Goal: Share content: Share content

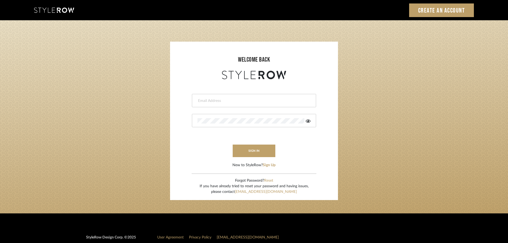
click at [205, 101] on input "email" at bounding box center [253, 100] width 112 height 5
click at [208, 100] on input "email" at bounding box center [249, 100] width 104 height 5
type input "[DOMAIN_NAME][EMAIL_ADDRESS][DOMAIN_NAME]"
click at [245, 149] on button "sign in" at bounding box center [254, 150] width 43 height 13
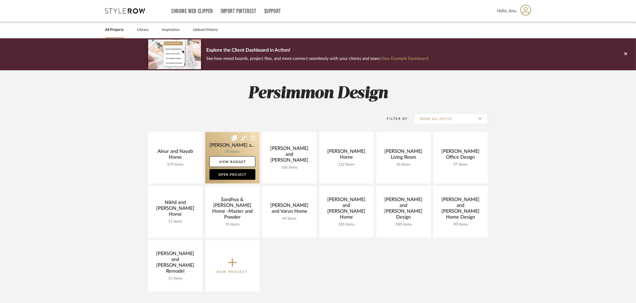
click at [222, 142] on link at bounding box center [232, 157] width 54 height 51
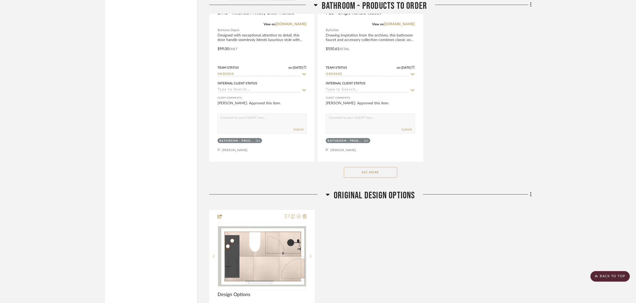
scroll to position [1032, 0]
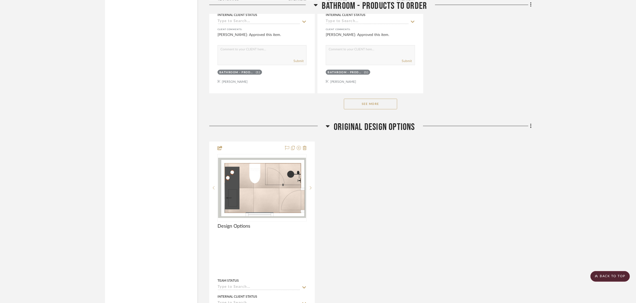
click at [355, 103] on button "See More" at bounding box center [370, 104] width 53 height 11
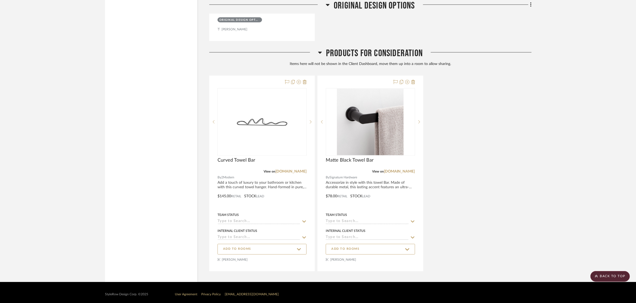
scroll to position [2788, 0]
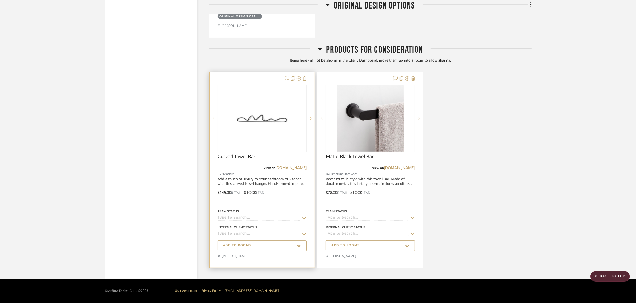
click at [310, 119] on icon at bounding box center [311, 118] width 2 height 3
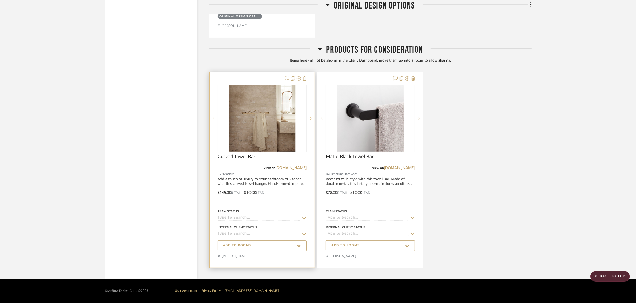
click at [310, 119] on icon at bounding box center [311, 118] width 2 height 3
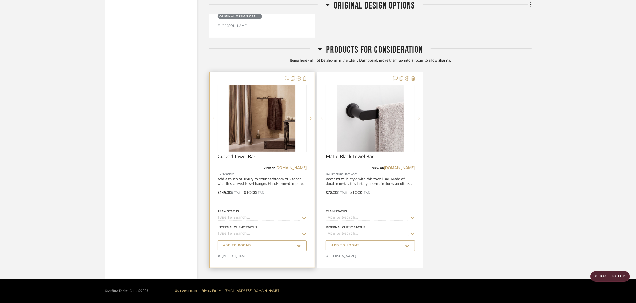
click at [310, 119] on icon at bounding box center [311, 118] width 2 height 3
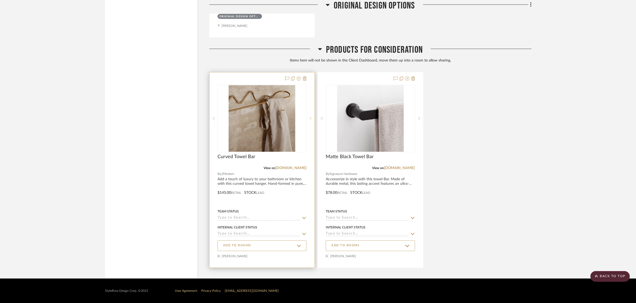
click at [310, 119] on icon at bounding box center [311, 118] width 2 height 3
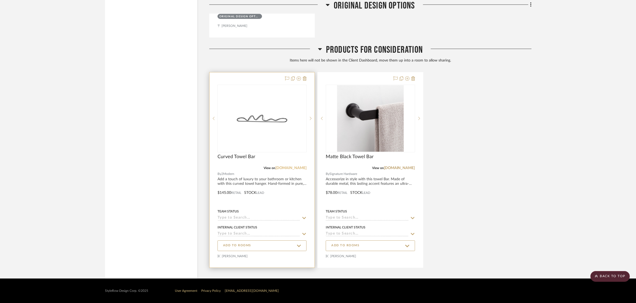
click at [292, 168] on link "[DOMAIN_NAME]" at bounding box center [290, 168] width 31 height 4
click at [265, 119] on img "0" at bounding box center [262, 118] width 67 height 67
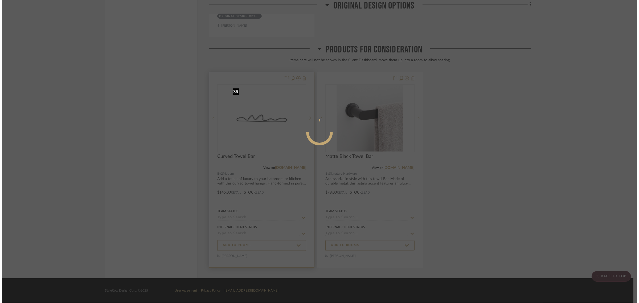
scroll to position [0, 0]
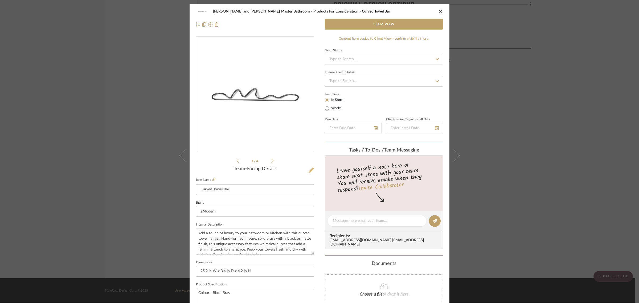
click at [310, 171] on icon at bounding box center [311, 170] width 5 height 5
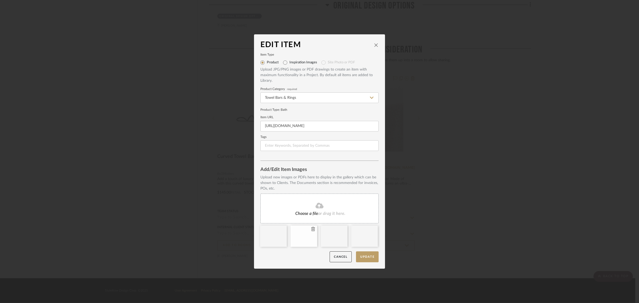
click at [312, 229] on icon at bounding box center [313, 229] width 4 height 4
click at [311, 229] on icon at bounding box center [313, 229] width 4 height 4
click at [316, 203] on icon at bounding box center [320, 205] width 8 height 6
click at [368, 255] on button "Update" at bounding box center [367, 256] width 23 height 11
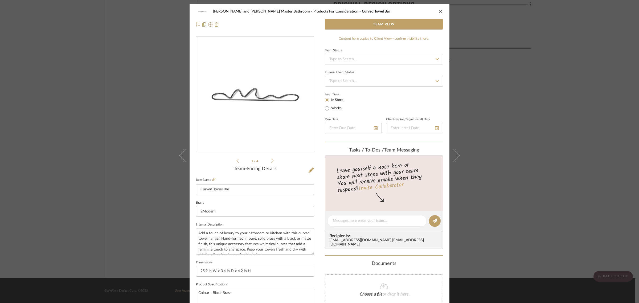
click at [584, 146] on div "Divya and Sriram Master Bathroom Products For Consideration Curved Towel Bar Te…" at bounding box center [319, 151] width 639 height 303
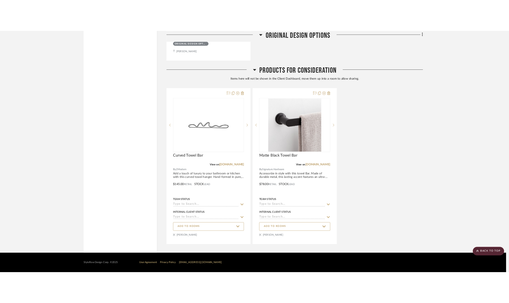
scroll to position [2788, 0]
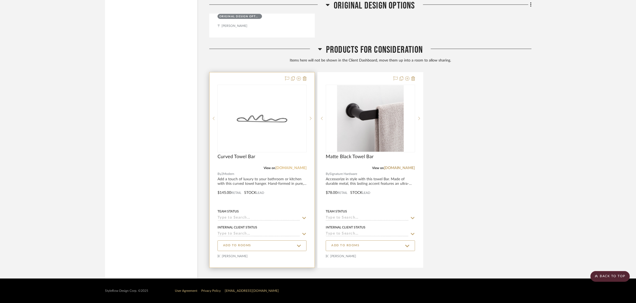
click at [291, 168] on link "[DOMAIN_NAME]" at bounding box center [290, 168] width 31 height 4
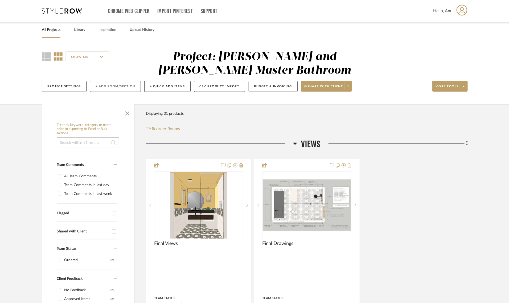
click at [116, 86] on button "+ Add Room/Section" at bounding box center [115, 86] width 51 height 11
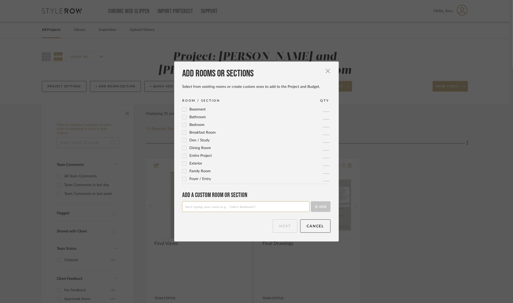
click at [188, 209] on input at bounding box center [245, 206] width 127 height 11
type input "Towel Bar Options"
click at [315, 206] on icon "submit" at bounding box center [316, 206] width 3 height 3
click at [273, 223] on button "Next" at bounding box center [285, 226] width 25 height 13
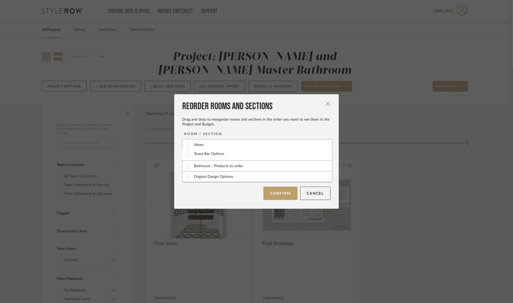
drag, startPoint x: 207, startPoint y: 177, endPoint x: 208, endPoint y: 154, distance: 23.0
click at [278, 193] on button "Confirm" at bounding box center [280, 193] width 34 height 13
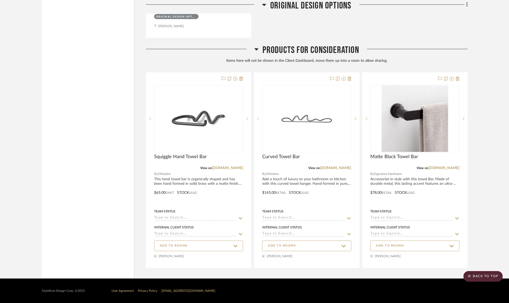
scroll to position [1423, 0]
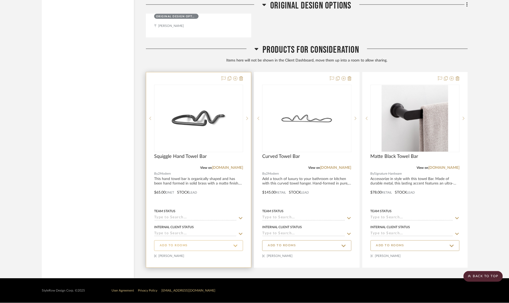
click at [200, 244] on span "ADD TO ROOMS" at bounding box center [199, 245] width 78 height 7
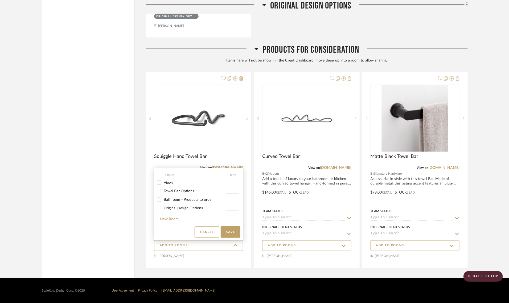
click at [159, 192] on input "Towel Bar Options" at bounding box center [159, 191] width 9 height 9
checkbox input "true"
type input "1"
click at [235, 231] on button "Save" at bounding box center [231, 231] width 20 height 11
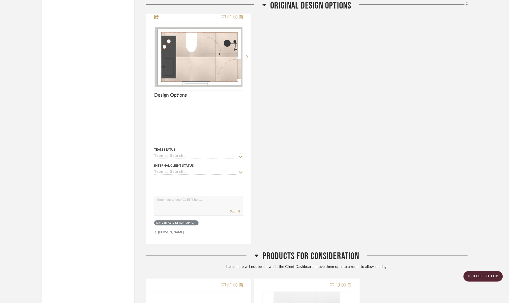
scroll to position [1630, 0]
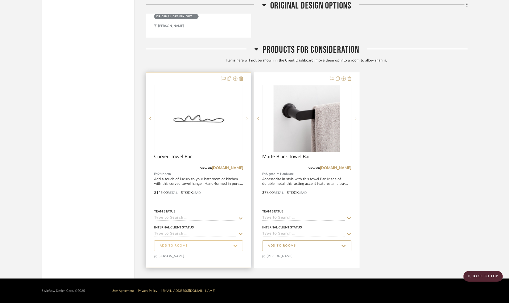
click at [191, 242] on span "ADD TO ROOMS" at bounding box center [199, 245] width 78 height 7
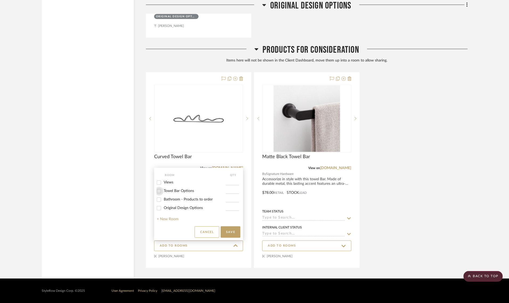
click at [160, 191] on input "Towel Bar Options" at bounding box center [159, 191] width 9 height 9
checkbox input "true"
type input "1"
click at [233, 230] on button "Save" at bounding box center [231, 231] width 20 height 11
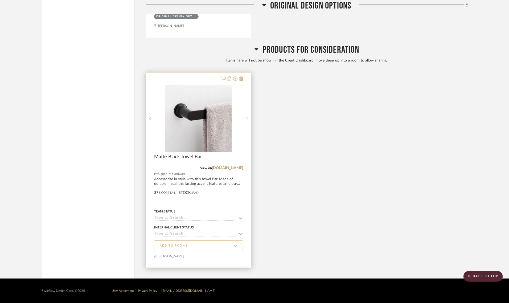
click at [194, 243] on span "ADD TO ROOMS" at bounding box center [199, 245] width 78 height 7
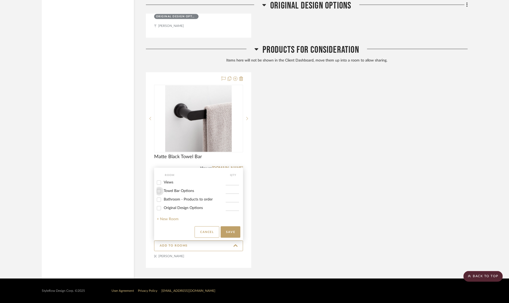
click at [160, 192] on input "Towel Bar Options" at bounding box center [159, 191] width 9 height 9
checkbox input "true"
type input "1"
click at [234, 231] on button "Save" at bounding box center [231, 231] width 20 height 11
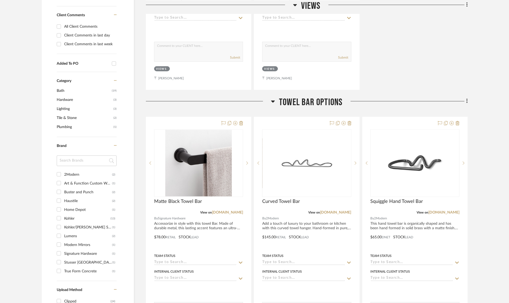
scroll to position [366, 0]
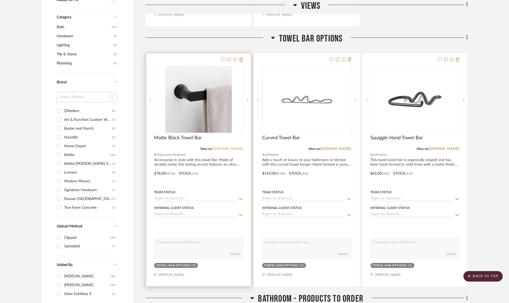
click at [219, 147] on link "signaturehardware.com" at bounding box center [227, 149] width 31 height 4
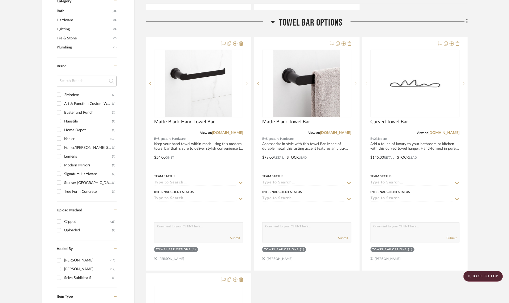
scroll to position [400, 0]
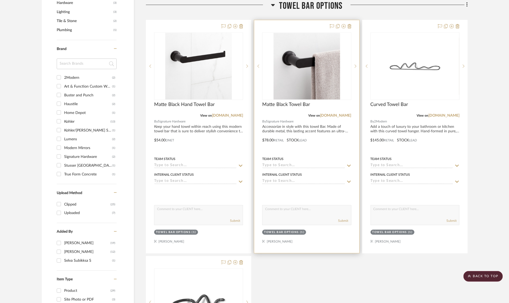
click at [304, 28] on div at bounding box center [306, 136] width 105 height 233
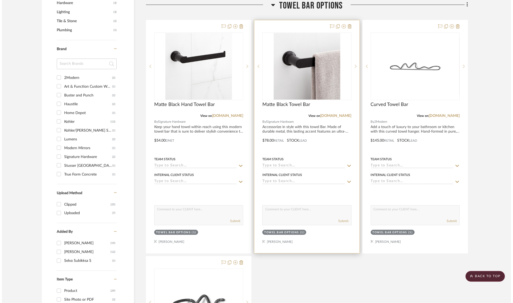
scroll to position [0, 0]
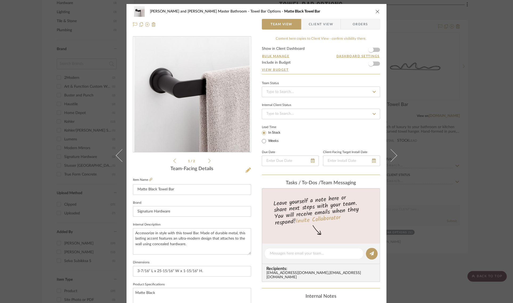
click at [246, 169] on icon at bounding box center [248, 170] width 5 height 5
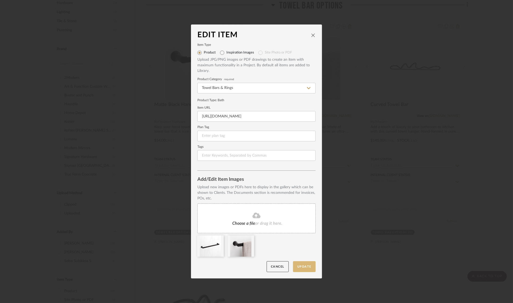
click at [295, 266] on button "Update" at bounding box center [304, 266] width 23 height 11
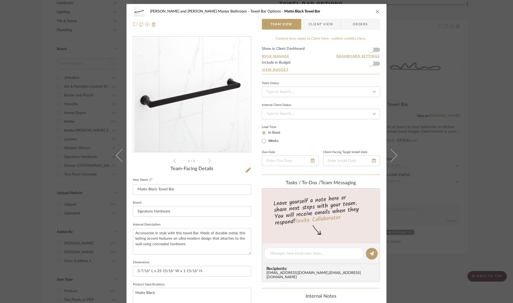
click at [480, 93] on div "Divya and Sriram Master Bathroom Towel Bar Options Matte Black Towel Bar Team V…" at bounding box center [256, 151] width 513 height 303
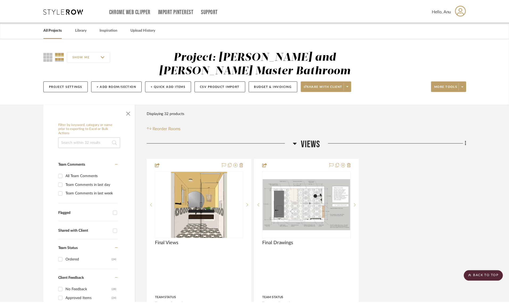
scroll to position [400, 0]
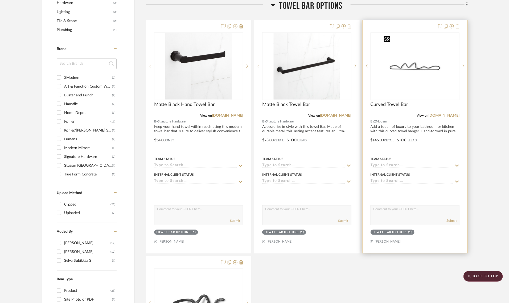
click at [417, 62] on img "0" at bounding box center [415, 66] width 67 height 67
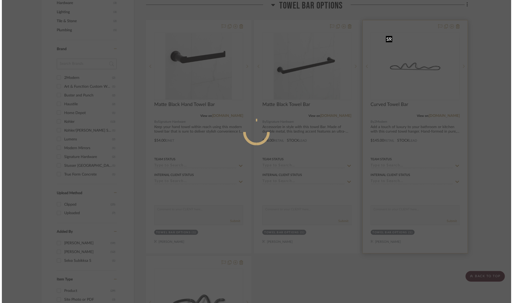
scroll to position [0, 0]
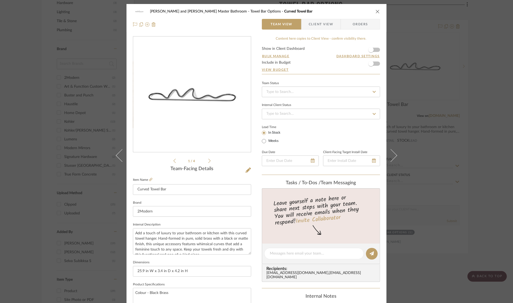
click at [243, 169] on div "Team-Facing Details" at bounding box center [192, 169] width 118 height 6
click at [246, 171] on icon at bounding box center [248, 170] width 5 height 5
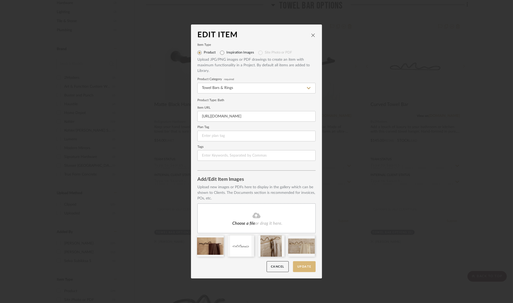
click at [301, 265] on button "Update" at bounding box center [304, 266] width 23 height 11
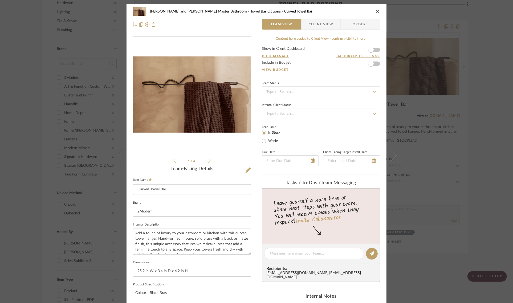
click at [492, 72] on div "Divya and Sriram Master Bathroom Towel Bar Options Curved Towel Bar Team View C…" at bounding box center [256, 151] width 513 height 303
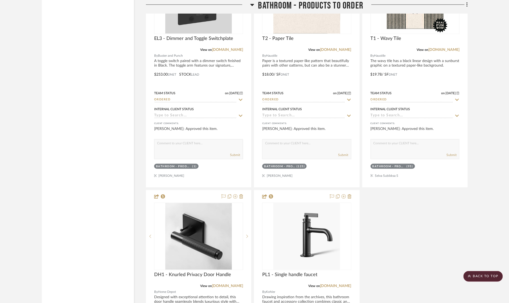
scroll to position [1432, 0]
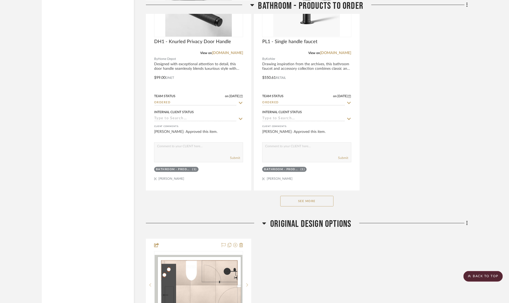
click at [306, 206] on button "See More" at bounding box center [307, 201] width 53 height 11
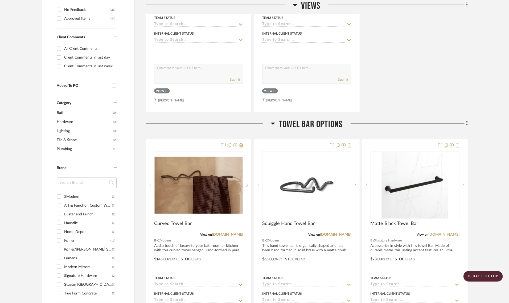
scroll to position [400, 0]
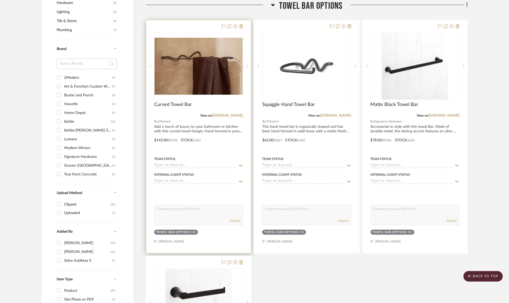
click at [200, 23] on div at bounding box center [198, 136] width 105 height 233
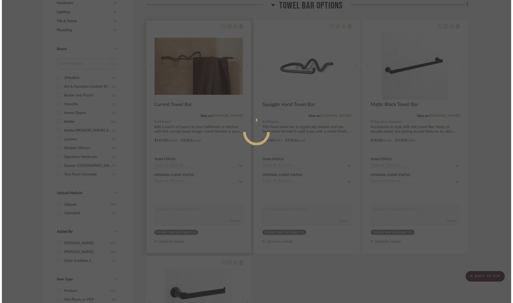
scroll to position [0, 0]
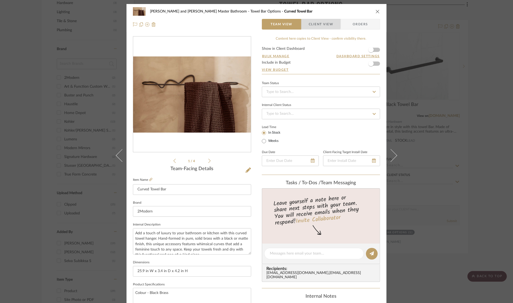
click at [316, 23] on span "Client View" at bounding box center [321, 24] width 25 height 11
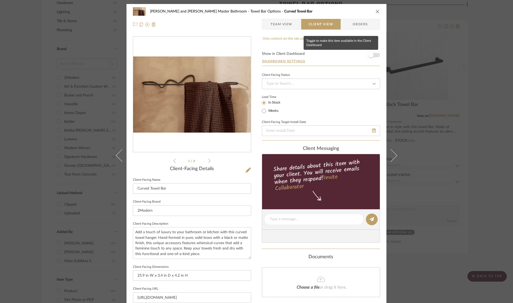
click at [371, 55] on span "button" at bounding box center [370, 54] width 5 height 5
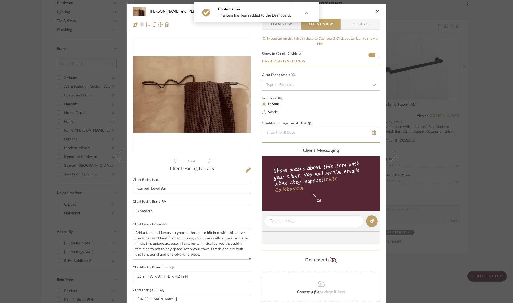
click at [476, 75] on div "Divya and Sriram Master Bathroom Towel Bar Options Curved Towel Bar Team View C…" at bounding box center [256, 151] width 513 height 303
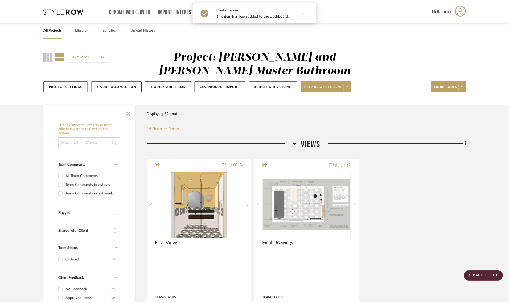
scroll to position [400, 0]
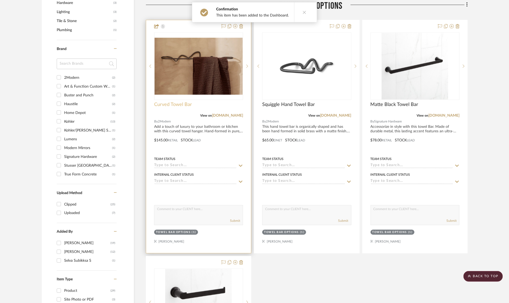
click at [163, 104] on span "Curved Towel Bar" at bounding box center [173, 105] width 38 height 6
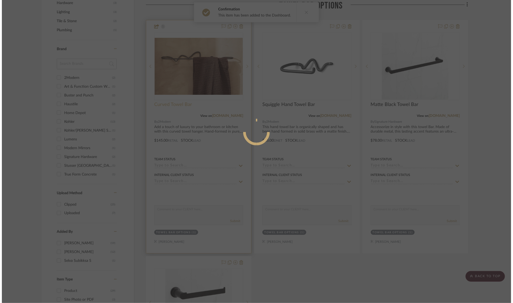
scroll to position [0, 0]
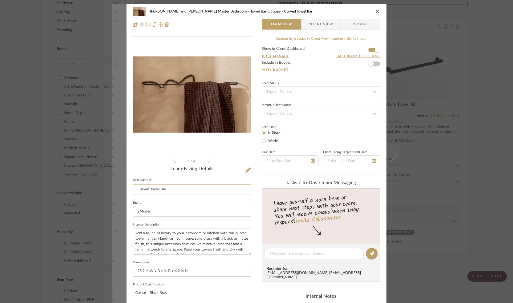
drag, startPoint x: 148, startPoint y: 190, endPoint x: 124, endPoint y: 189, distance: 24.0
click at [124, 189] on mat-dialog-content "Divya and Sriram Master Bathroom Towel Bar Options Curved Towel Bar Team View C…" at bounding box center [257, 250] width 290 height 492
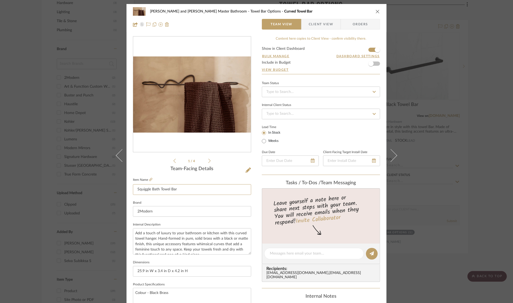
type input "Squiggle Bath Towel Bar"
click at [150, 163] on div "1 / 4" at bounding box center [192, 100] width 118 height 128
click at [481, 143] on div "Divya and Sriram Master Bathroom Towel Bar Options Squiggle Bath Towel Bar Team…" at bounding box center [256, 151] width 513 height 303
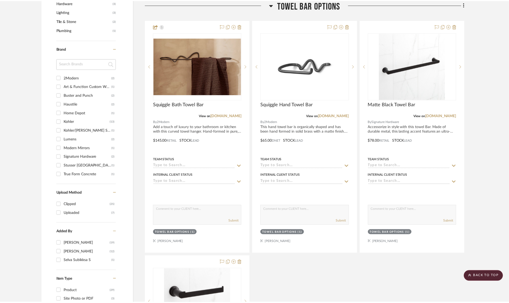
scroll to position [400, 0]
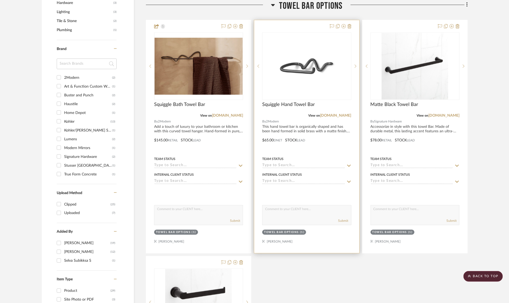
click at [285, 24] on div at bounding box center [306, 136] width 105 height 233
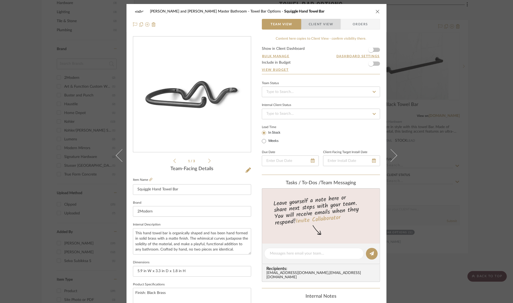
click at [325, 24] on span "Client View" at bounding box center [321, 24] width 25 height 11
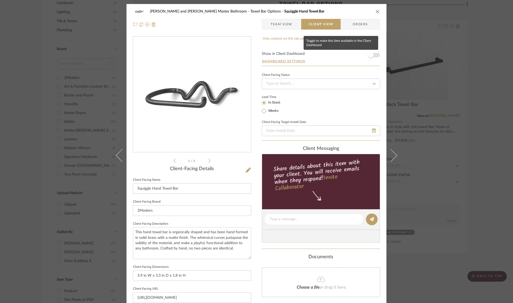
click at [371, 54] on span "button" at bounding box center [370, 54] width 5 height 5
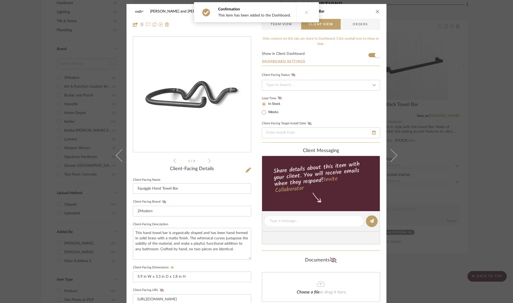
click at [489, 95] on div "Divya and Sriram Master Bathroom Towel Bar Options Squiggle Hand Towel Bar Team…" at bounding box center [256, 151] width 513 height 303
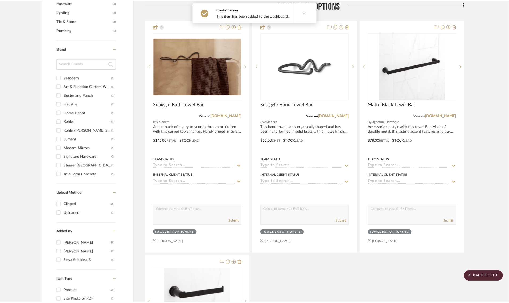
scroll to position [400, 0]
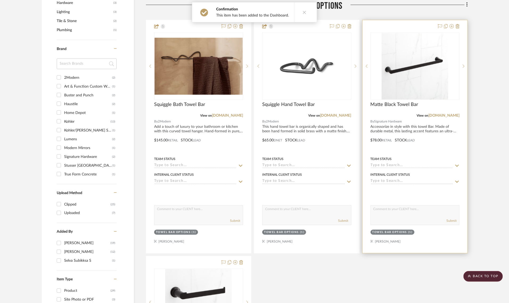
click at [398, 28] on div at bounding box center [415, 136] width 105 height 233
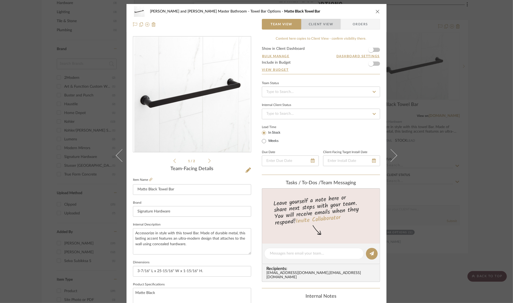
click at [323, 22] on span "Client View" at bounding box center [321, 24] width 25 height 11
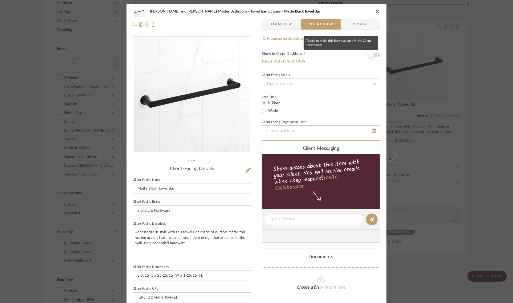
click at [371, 55] on span "button" at bounding box center [370, 54] width 5 height 5
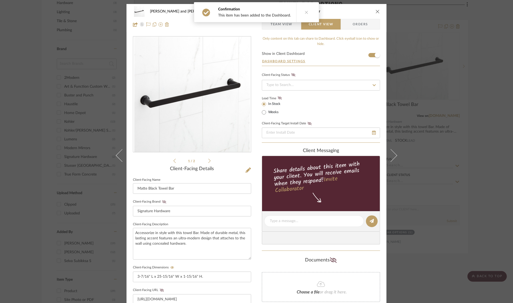
click at [484, 87] on div "Divya and Sriram Master Bathroom Towel Bar Options Matte Black Towel Bar Team V…" at bounding box center [256, 151] width 513 height 303
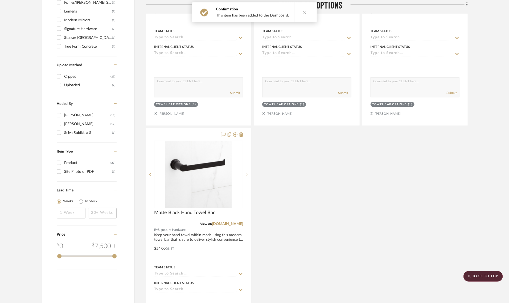
scroll to position [533, 0]
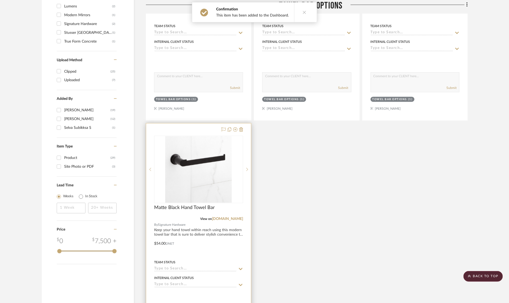
click at [195, 134] on div at bounding box center [198, 239] width 105 height 233
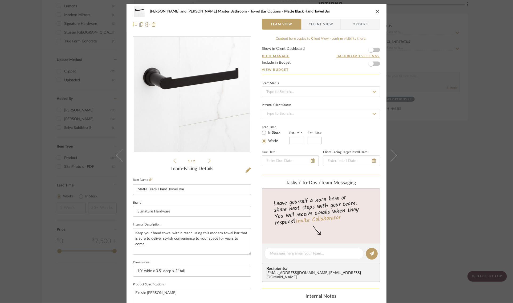
click at [312, 22] on span "Client View" at bounding box center [321, 24] width 25 height 11
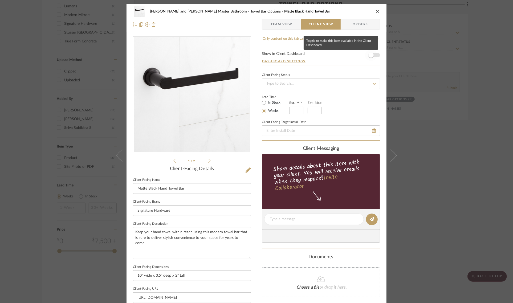
click at [368, 54] on span "button" at bounding box center [370, 54] width 5 height 5
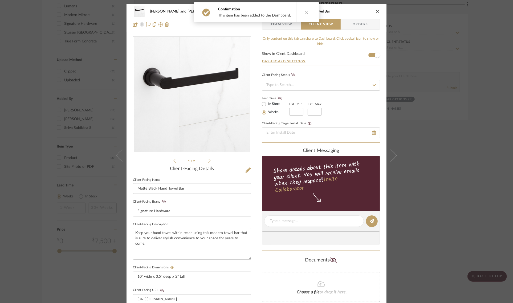
click at [453, 159] on div "Divya and Sriram Master Bathroom Towel Bar Options Matte Black Hand Towel Bar T…" at bounding box center [256, 151] width 513 height 303
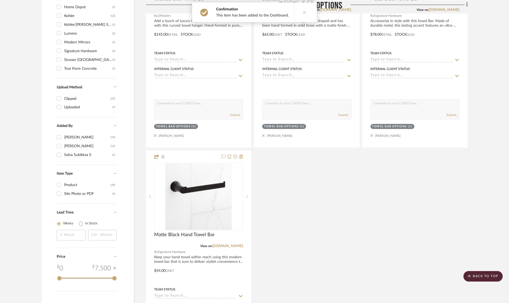
scroll to position [533, 0]
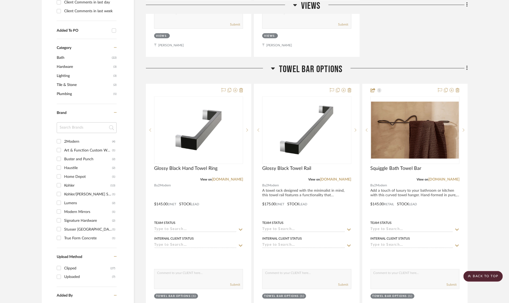
scroll to position [333, 0]
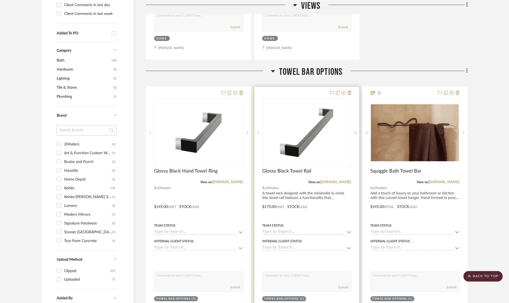
click at [284, 92] on div at bounding box center [306, 203] width 105 height 233
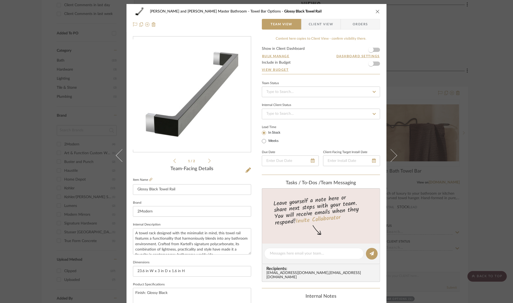
click at [314, 23] on span "Client View" at bounding box center [321, 24] width 25 height 11
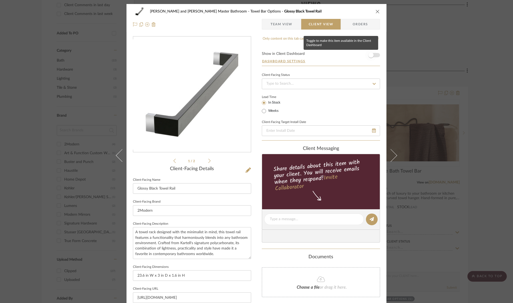
click at [368, 54] on span "button" at bounding box center [370, 54] width 5 height 5
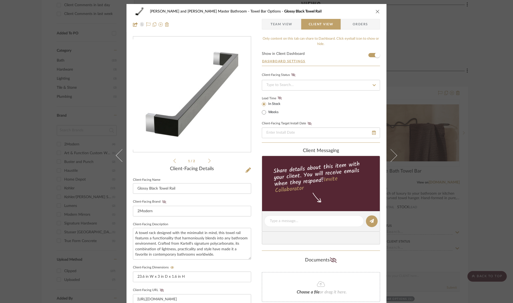
click at [488, 104] on div "Divya and [PERSON_NAME] Master Bathroom Towel Bar Options Glossy Black Towel Ra…" at bounding box center [256, 151] width 513 height 303
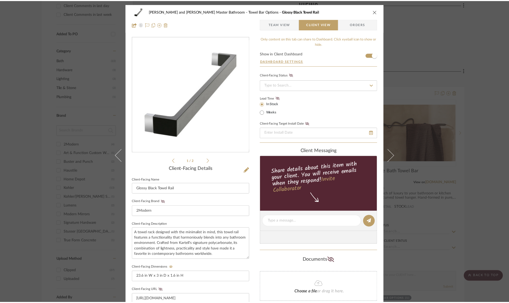
scroll to position [333, 0]
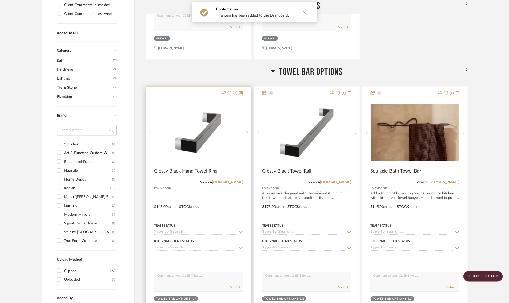
click at [203, 89] on div at bounding box center [198, 203] width 105 height 233
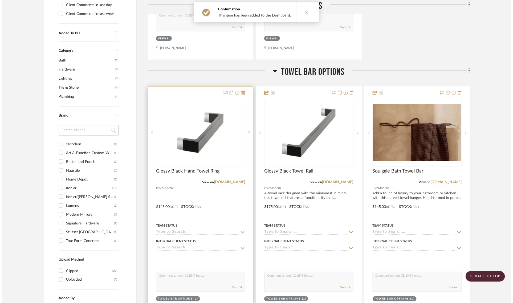
scroll to position [0, 0]
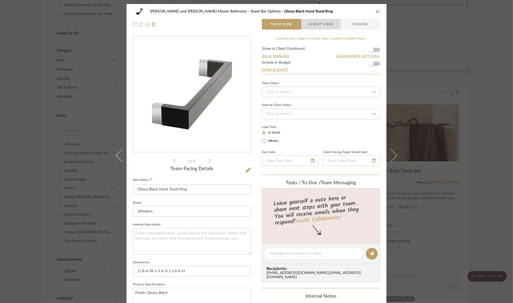
click at [326, 21] on span "Client View" at bounding box center [321, 24] width 25 height 11
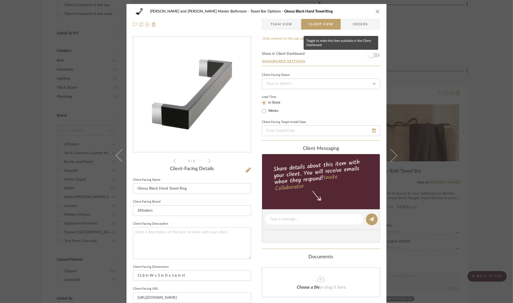
click at [371, 55] on span "button" at bounding box center [370, 54] width 5 height 5
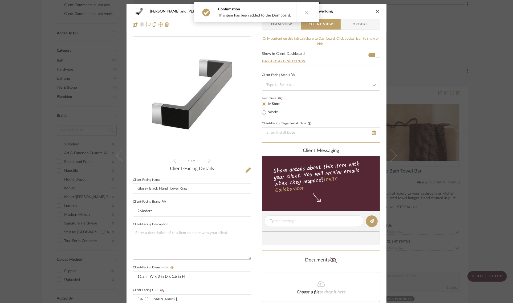
click at [492, 122] on div "Divya and Sriram Master Bathroom Towel Bar Options Glossy Black Hand Towel Ring…" at bounding box center [256, 151] width 513 height 303
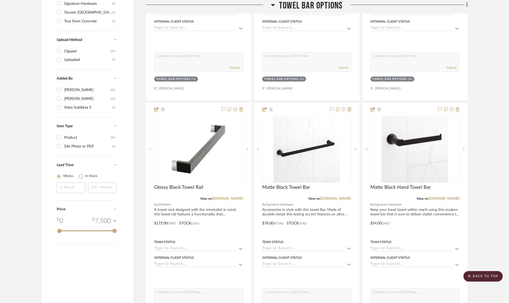
scroll to position [566, 0]
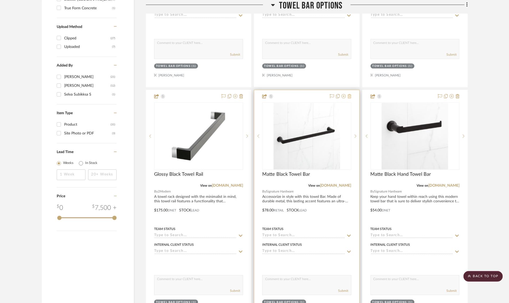
click at [349, 95] on icon at bounding box center [350, 96] width 4 height 4
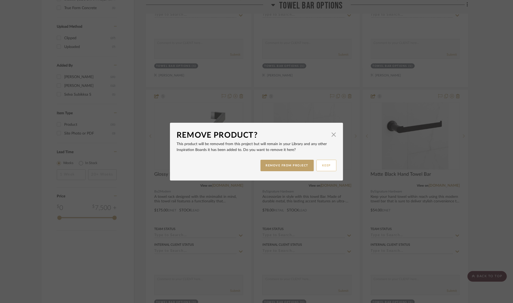
click at [328, 165] on button "KEEP" at bounding box center [326, 165] width 20 height 11
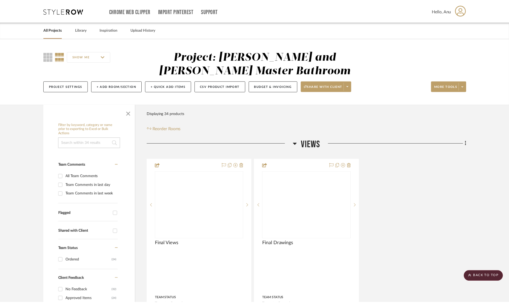
scroll to position [566, 0]
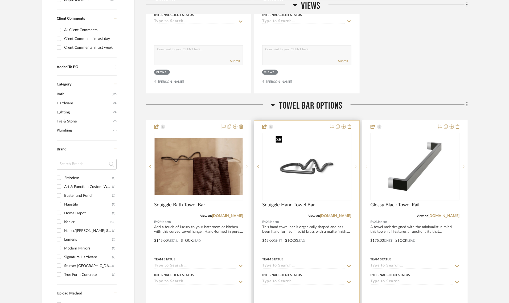
scroll to position [307, 0]
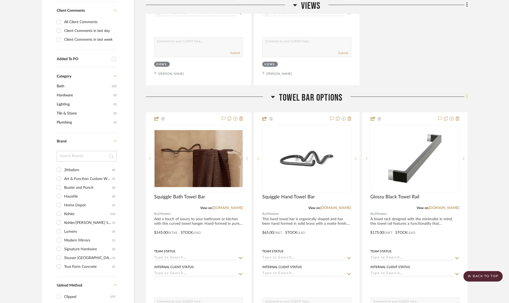
click at [468, 98] on icon at bounding box center [468, 97] width 2 height 6
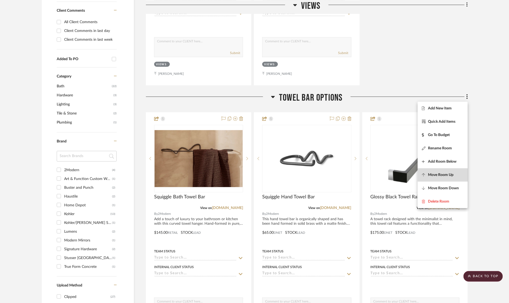
click at [440, 176] on span "Move Room Up" at bounding box center [441, 175] width 26 height 5
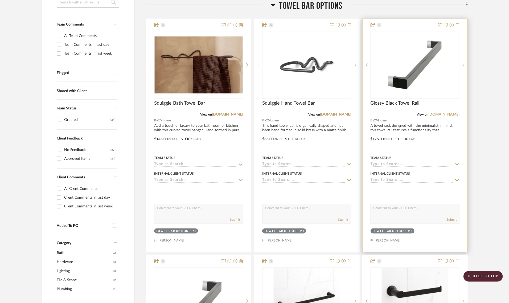
scroll to position [139, 0]
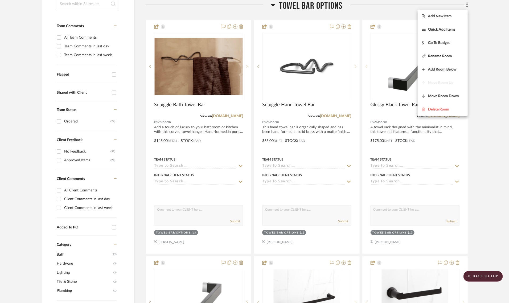
click at [484, 137] on div at bounding box center [254, 151] width 509 height 303
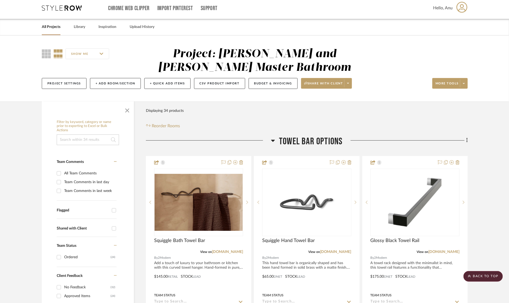
scroll to position [0, 0]
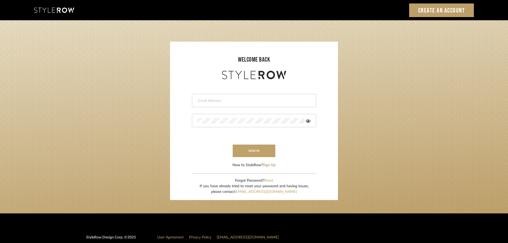
click at [213, 103] on input "email" at bounding box center [253, 100] width 112 height 5
click at [209, 104] on div at bounding box center [254, 100] width 124 height 13
click at [192, 102] on div at bounding box center [254, 100] width 124 height 13
click at [200, 100] on input "email" at bounding box center [249, 100] width 104 height 5
click at [207, 100] on input "email" at bounding box center [249, 100] width 104 height 5
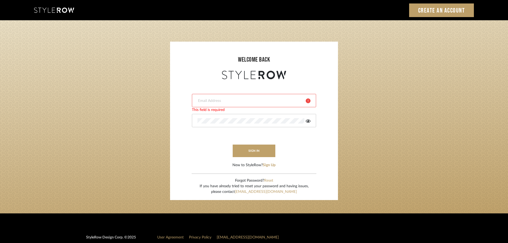
type input "[DOMAIN_NAME][EMAIL_ADDRESS][DOMAIN_NAME]"
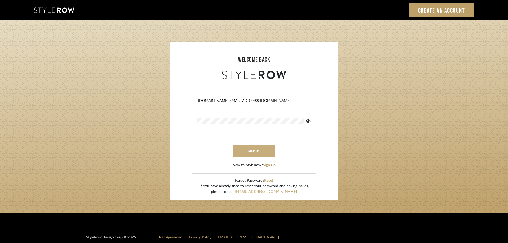
click at [244, 151] on button "sign in" at bounding box center [254, 150] width 43 height 13
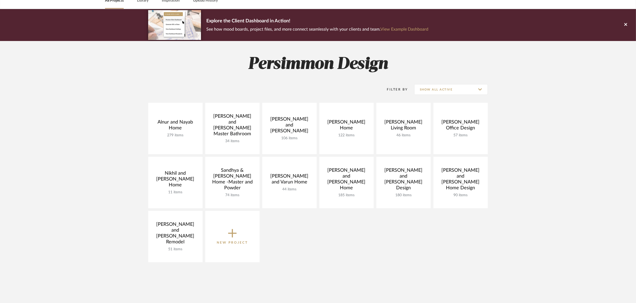
scroll to position [67, 0]
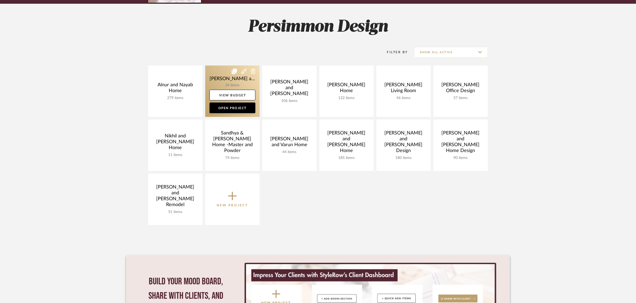
click at [221, 78] on link at bounding box center [232, 91] width 54 height 51
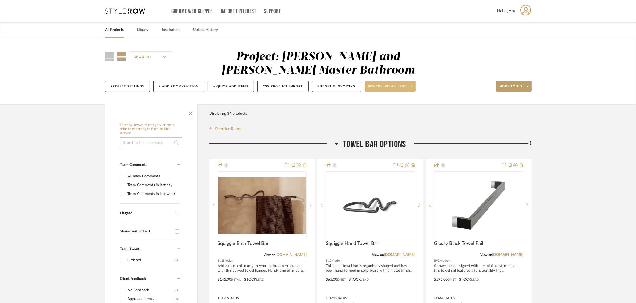
click at [394, 87] on span "Share with client" at bounding box center [387, 88] width 39 height 8
click at [386, 102] on span "Preview Client Dashboard" at bounding box center [393, 101] width 46 height 5
click at [392, 80] on div "Project Settings + Add Room/Section + Quick Add Items CSV Product Import Budget…" at bounding box center [318, 87] width 426 height 18
click at [392, 86] on span "Share with client" at bounding box center [387, 88] width 39 height 8
click at [383, 115] on span "Generate URL to Share" at bounding box center [393, 114] width 46 height 5
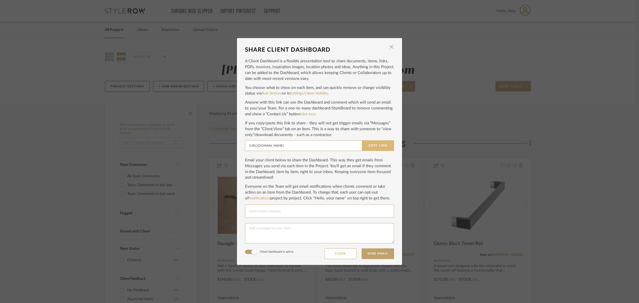
click at [369, 147] on button "Copy Link" at bounding box center [378, 145] width 32 height 11
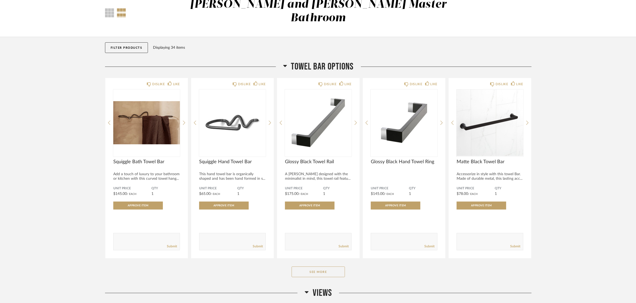
scroll to position [67, 0]
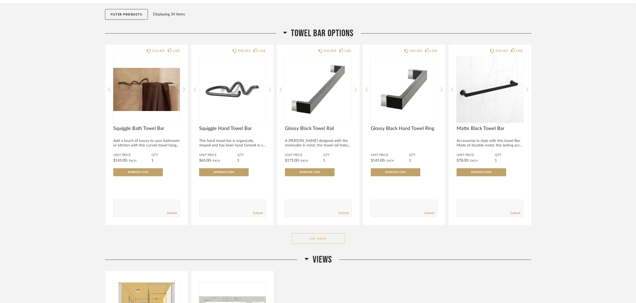
click at [311, 233] on button "See More" at bounding box center [317, 238] width 53 height 11
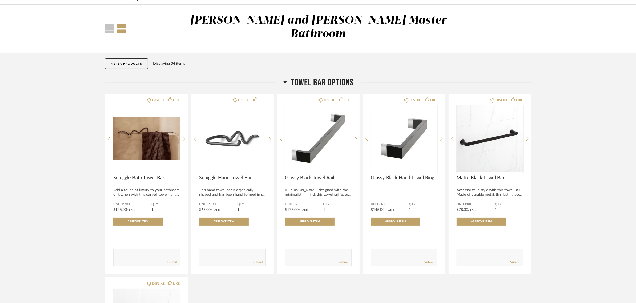
scroll to position [0, 0]
